Goal: Check status: Check status

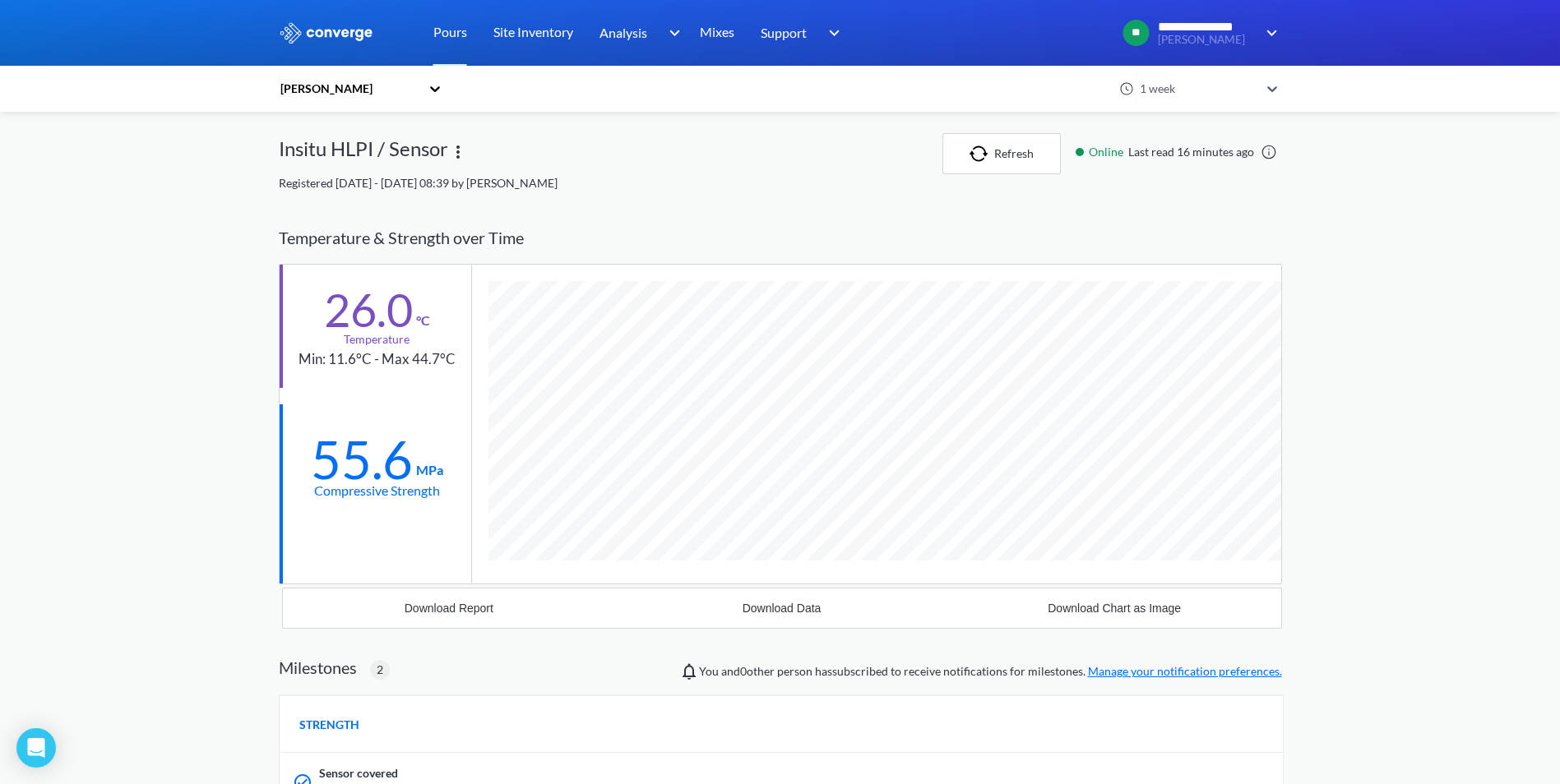
scroll to position [1171, 1003]
click at [1023, 155] on button "Refresh" at bounding box center [1001, 153] width 119 height 41
click at [438, 88] on icon at bounding box center [434, 89] width 10 height 6
click at [365, 157] on div "[PERSON_NAME]" at bounding box center [361, 165] width 165 height 31
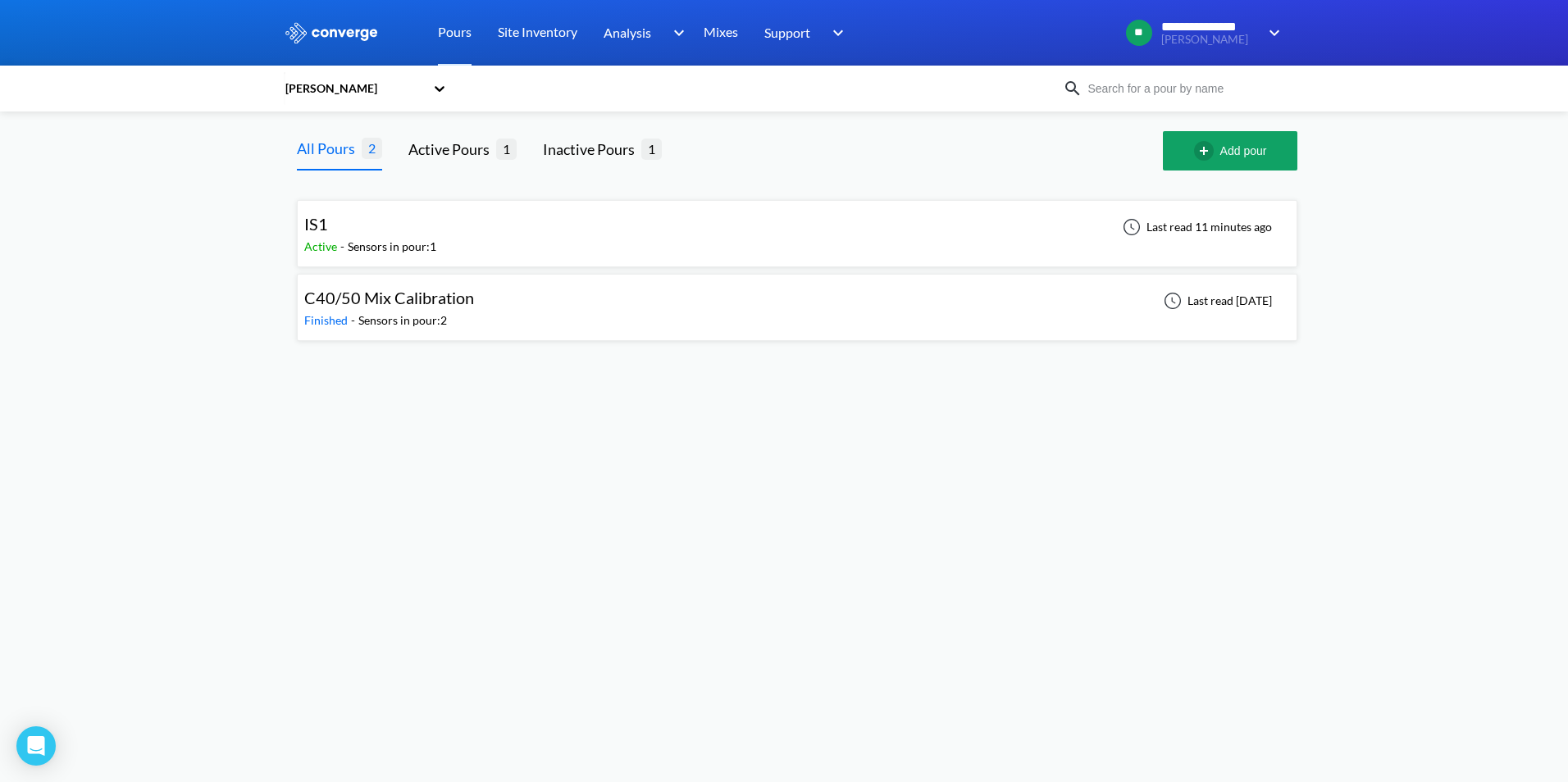
click at [402, 242] on div "Sensors in pour: 1" at bounding box center [392, 246] width 88 height 18
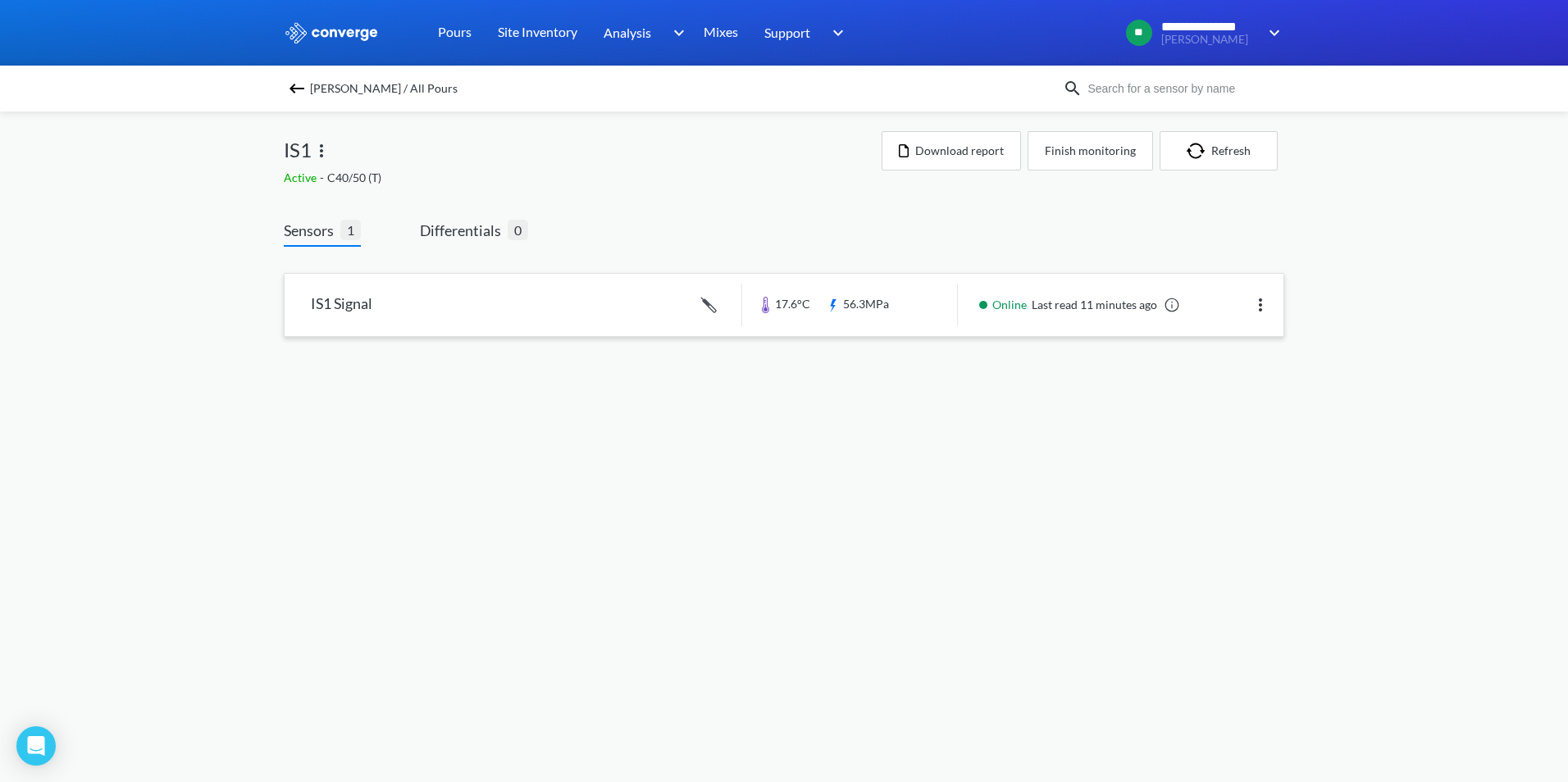
click at [625, 297] on link at bounding box center [784, 305] width 999 height 62
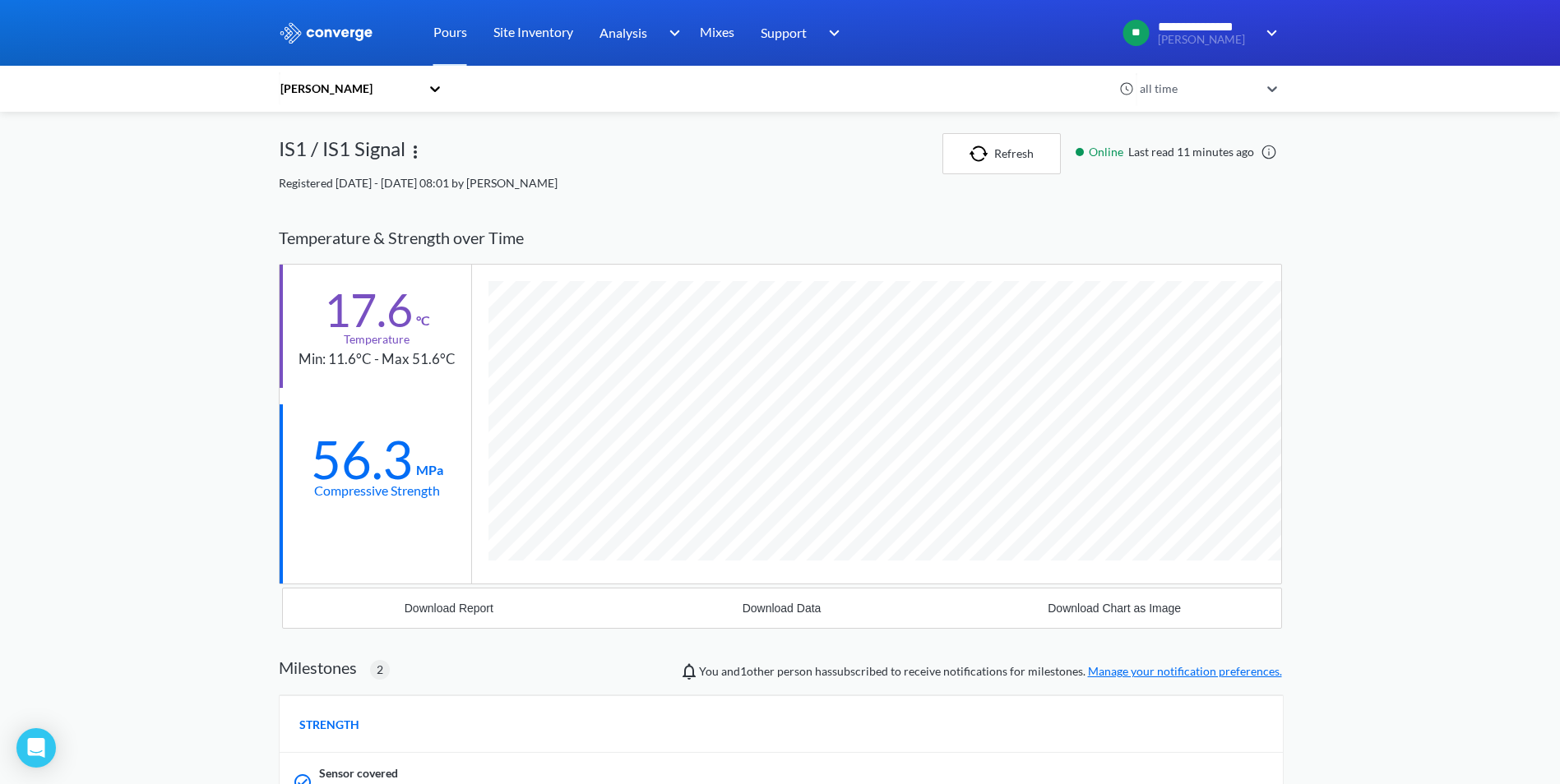
scroll to position [1111, 1003]
click at [414, 82] on div "[PERSON_NAME]" at bounding box center [349, 88] width 141 height 18
click at [343, 192] on div "[PERSON_NAME]" at bounding box center [361, 196] width 165 height 31
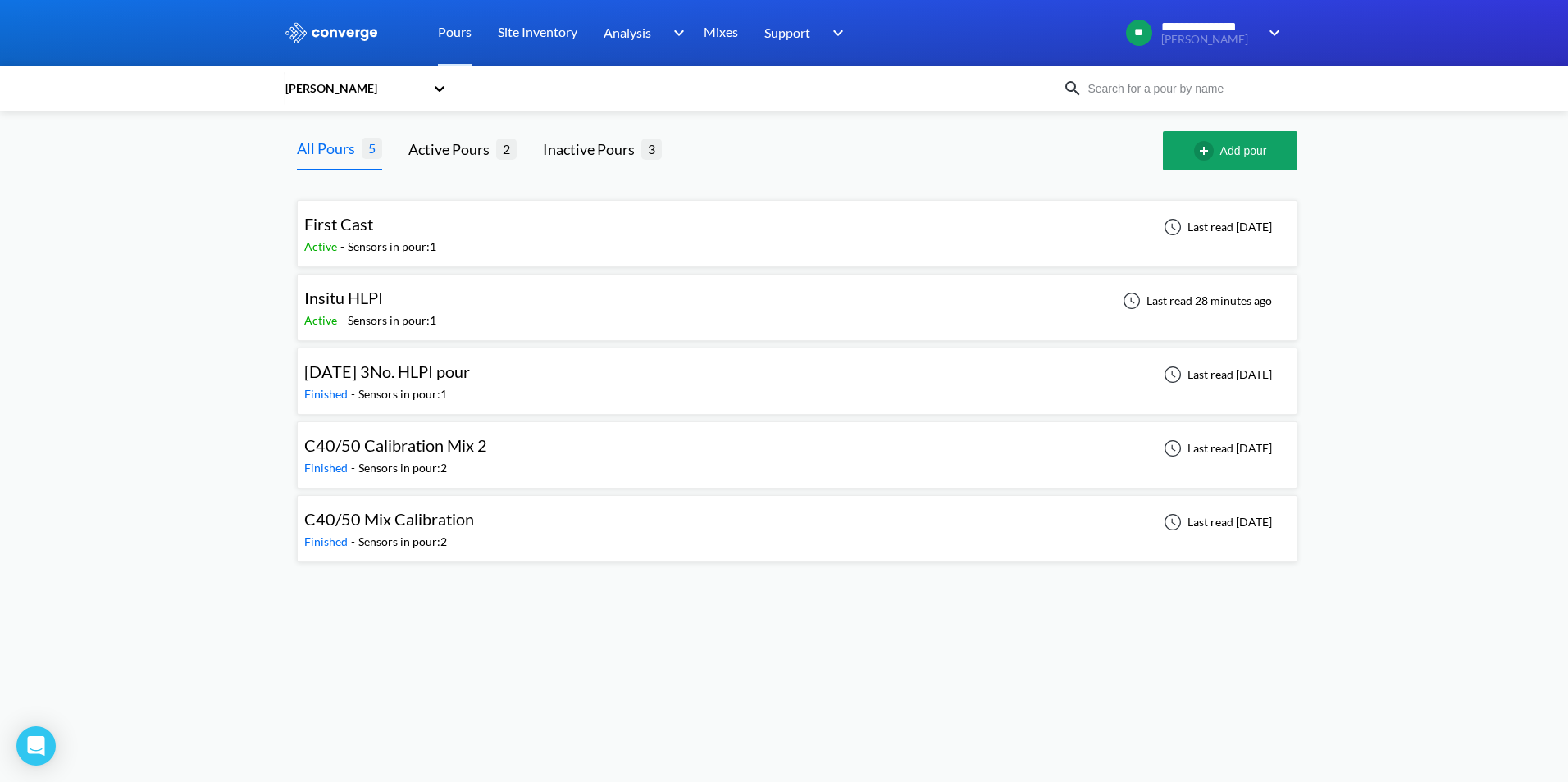
click at [388, 299] on div "Insitu HLPI" at bounding box center [370, 297] width 132 height 25
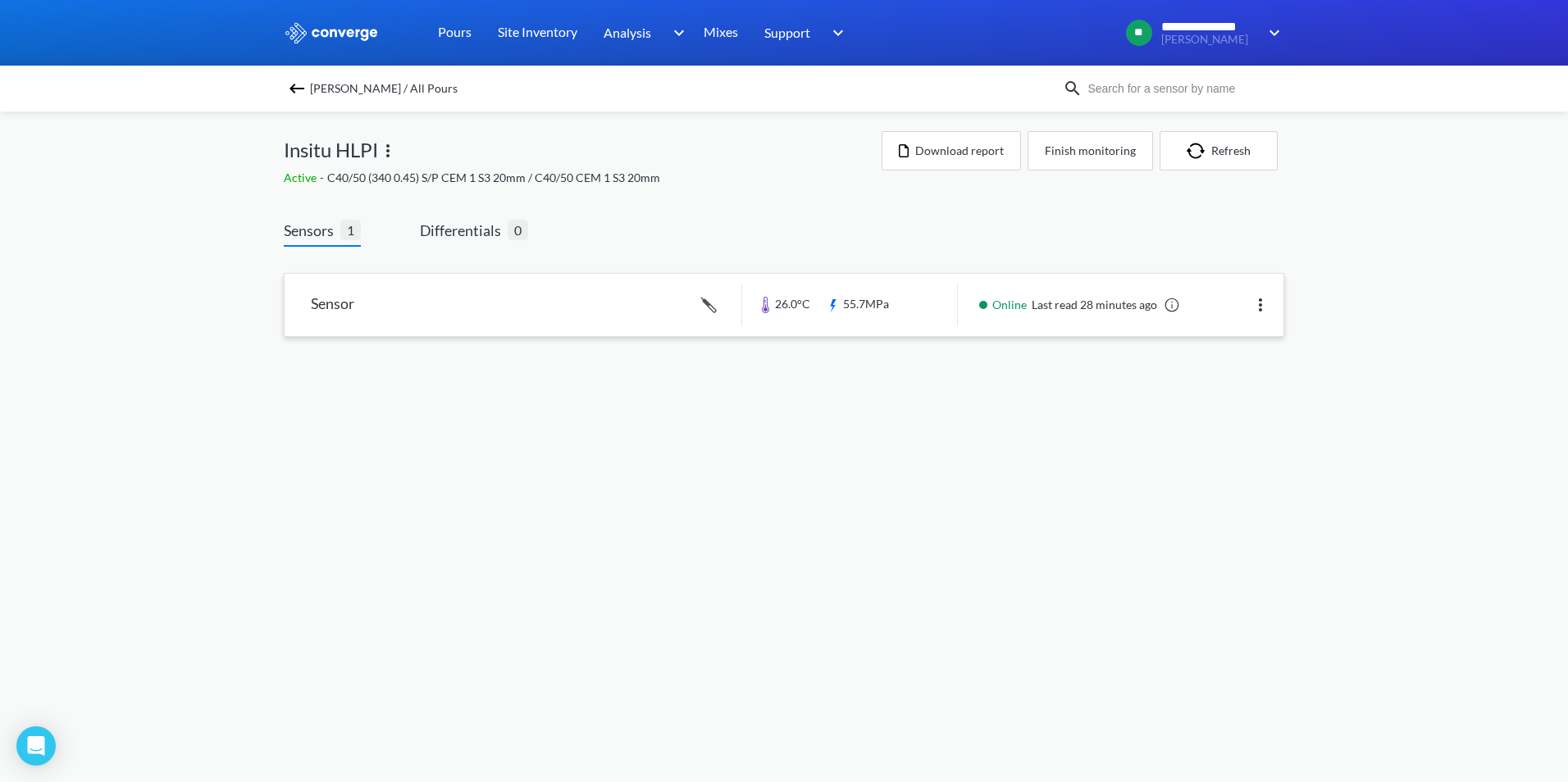
click at [499, 328] on link at bounding box center [784, 305] width 999 height 62
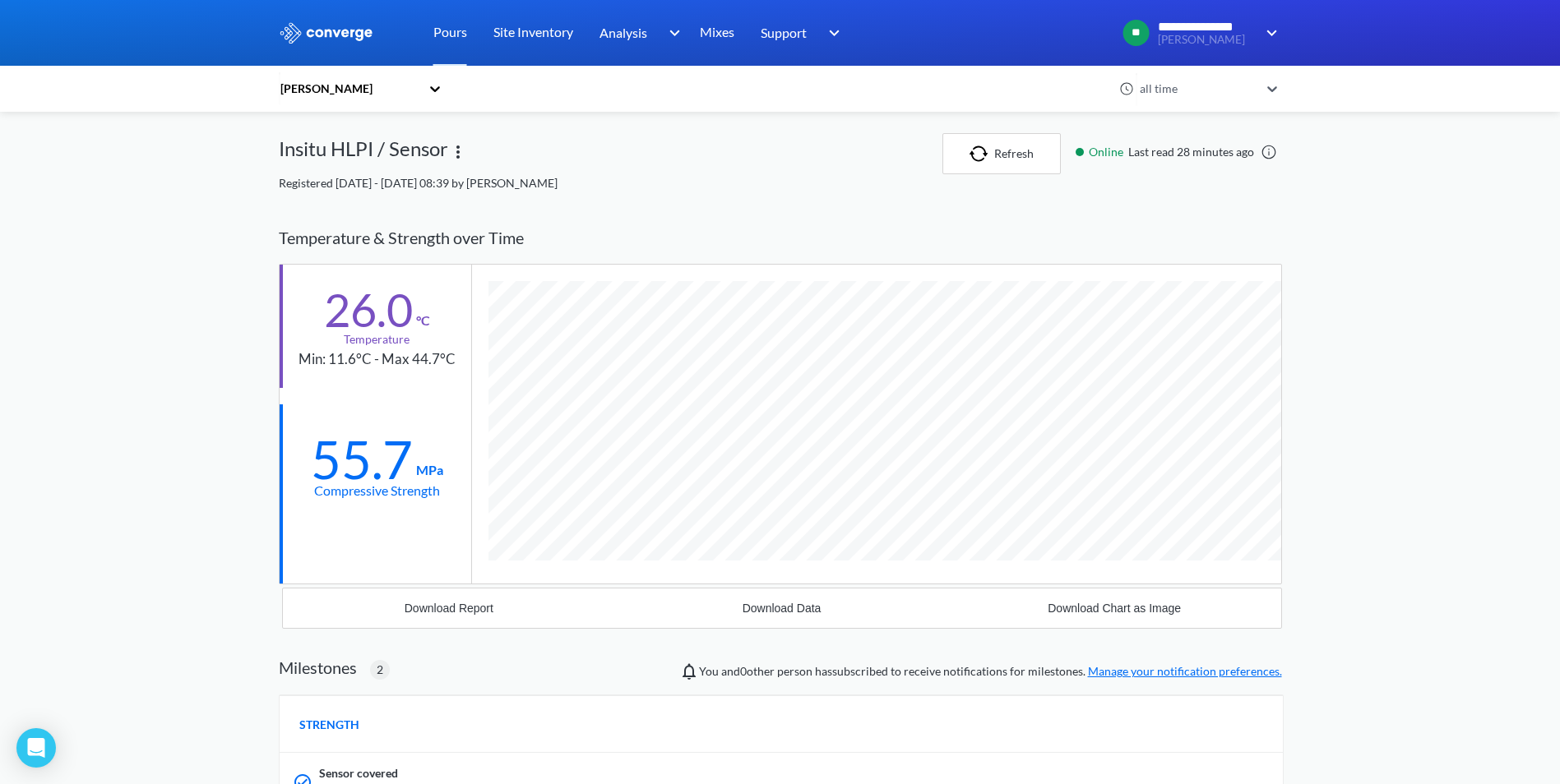
scroll to position [1171, 1003]
click at [1219, 87] on div "all time" at bounding box center [1197, 88] width 123 height 18
click at [1200, 316] on div "All relevant time" at bounding box center [1207, 311] width 148 height 31
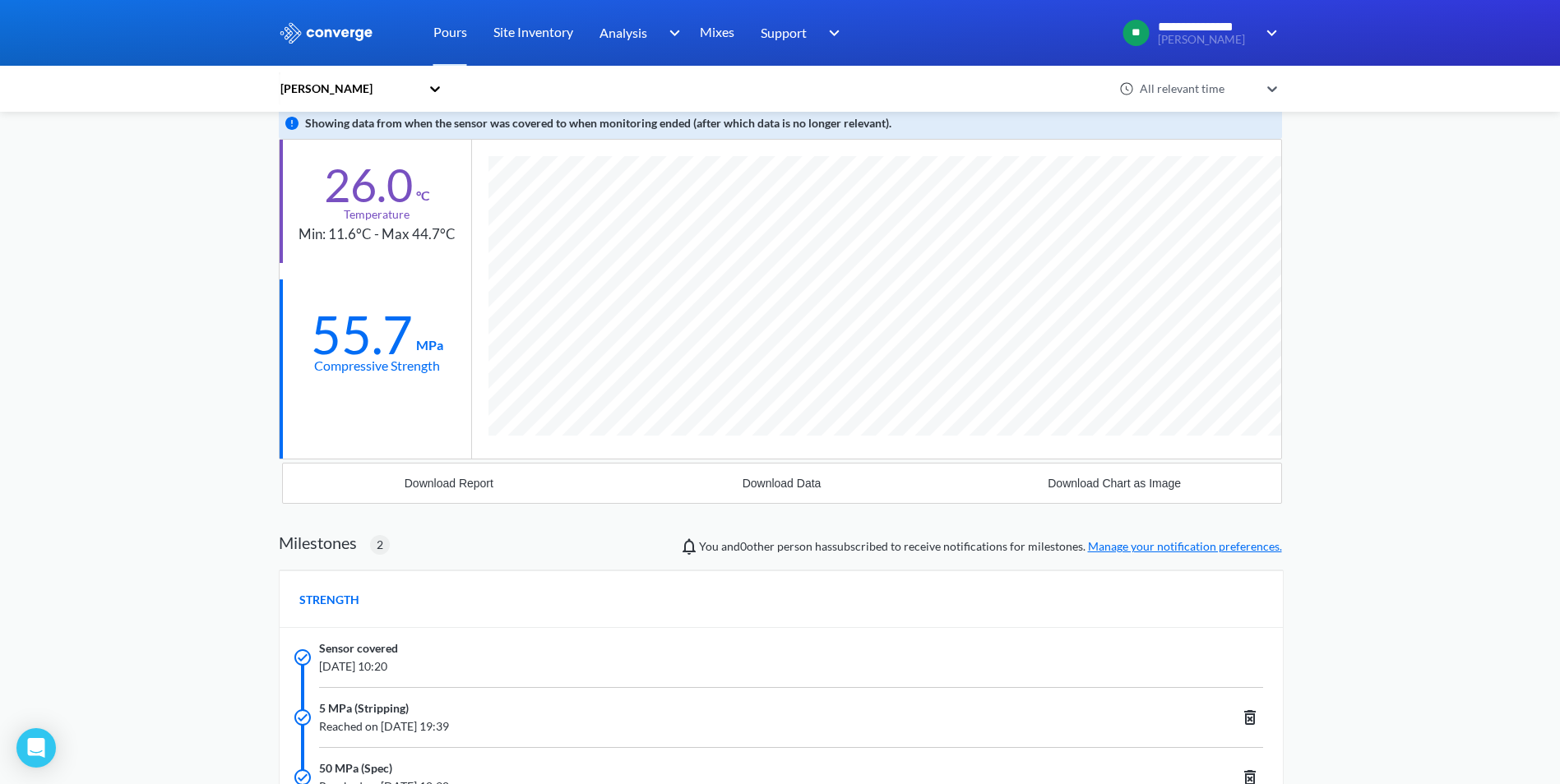
scroll to position [0, 0]
